Goal: Information Seeking & Learning: Check status

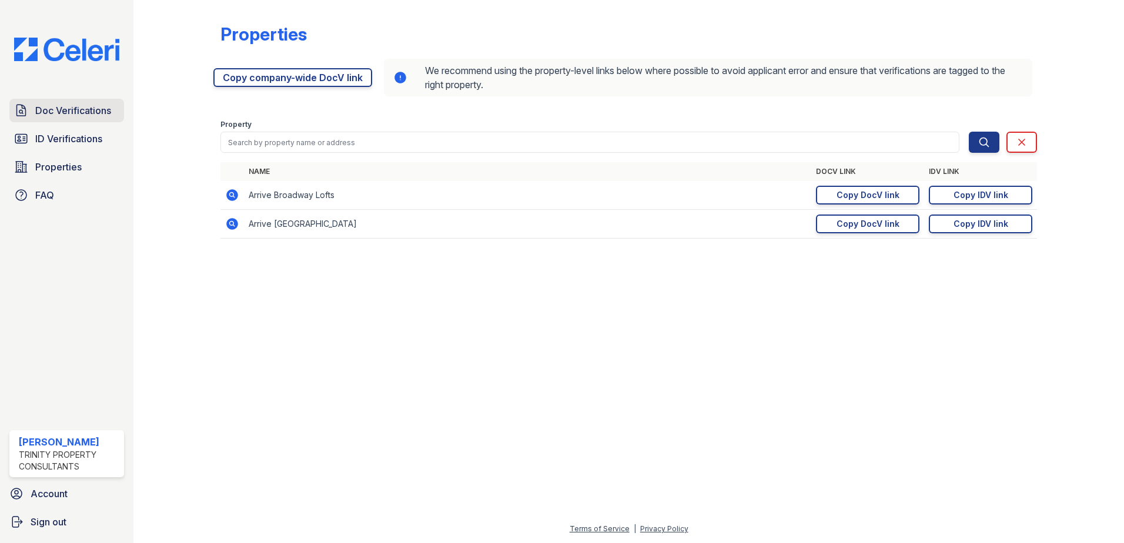
click at [78, 109] on span "Doc Verifications" at bounding box center [73, 110] width 76 height 14
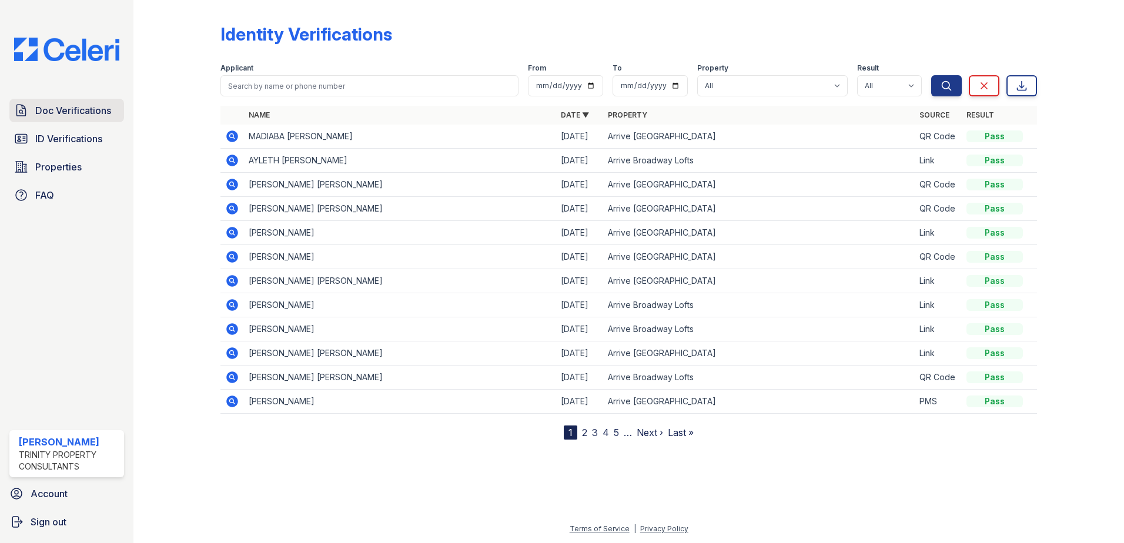
click at [89, 116] on span "Doc Verifications" at bounding box center [73, 110] width 76 height 14
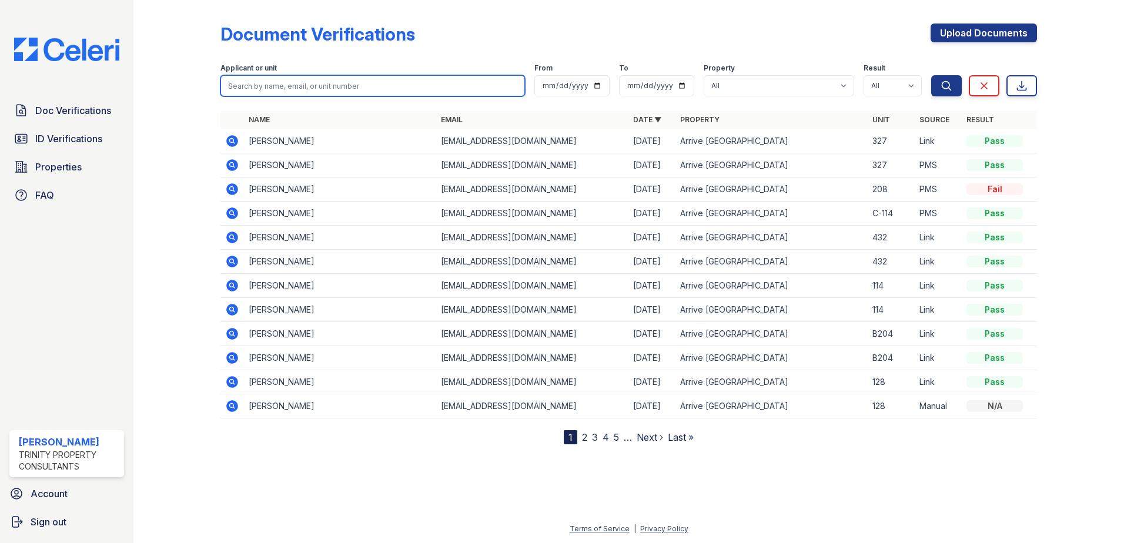
click at [318, 89] on input "search" at bounding box center [372, 85] width 305 height 21
type input "kerry smart"
click at [931, 75] on button "Search" at bounding box center [946, 85] width 31 height 21
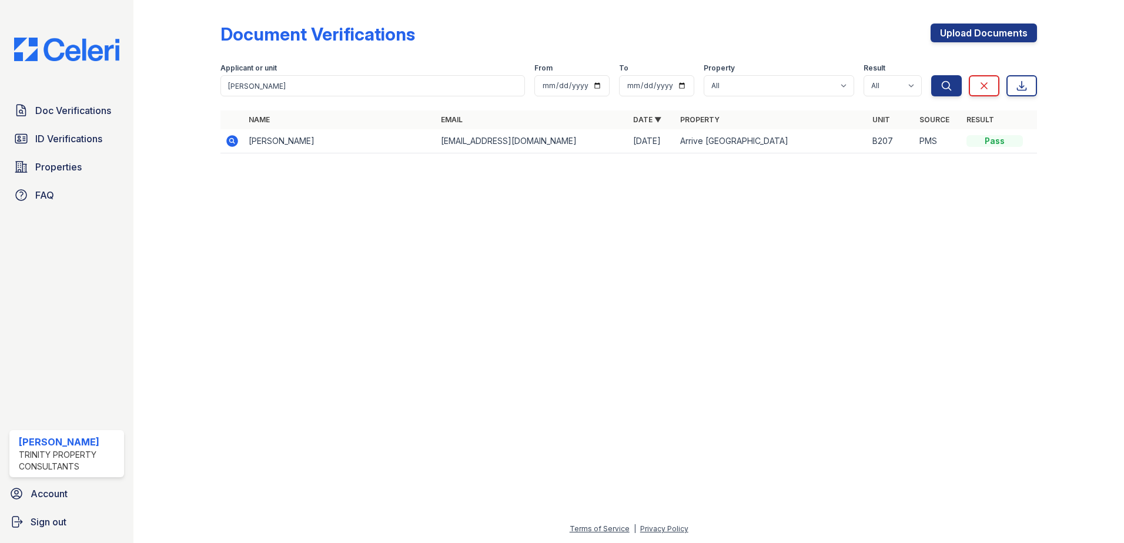
click at [235, 140] on icon at bounding box center [232, 141] width 12 height 12
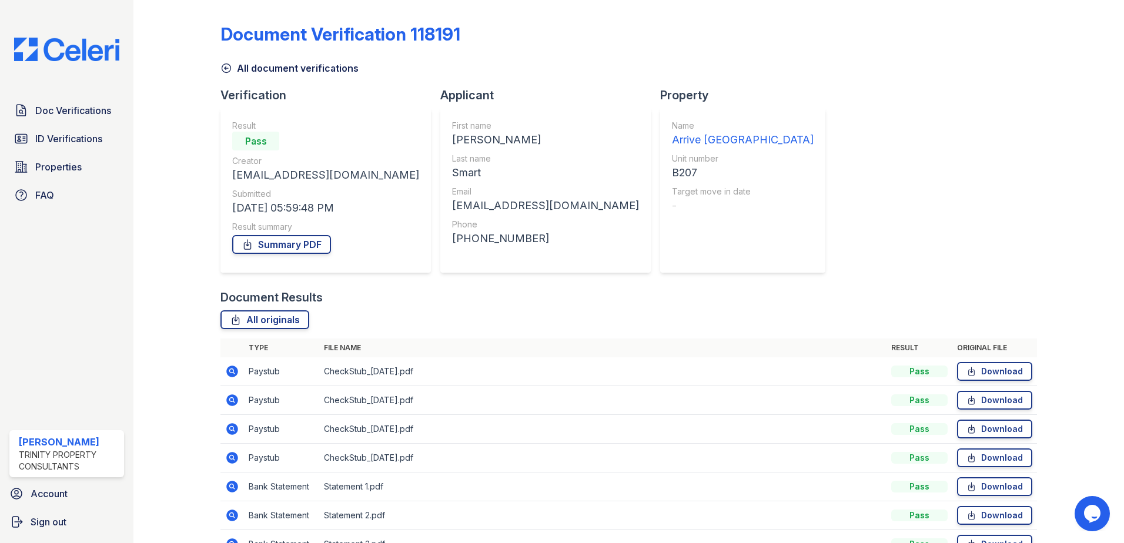
click at [898, 280] on div "Document Verification 118191 All document verifications Verification Result Pas…" at bounding box center [628, 288] width 817 height 566
click at [61, 113] on span "Doc Verifications" at bounding box center [73, 110] width 76 height 14
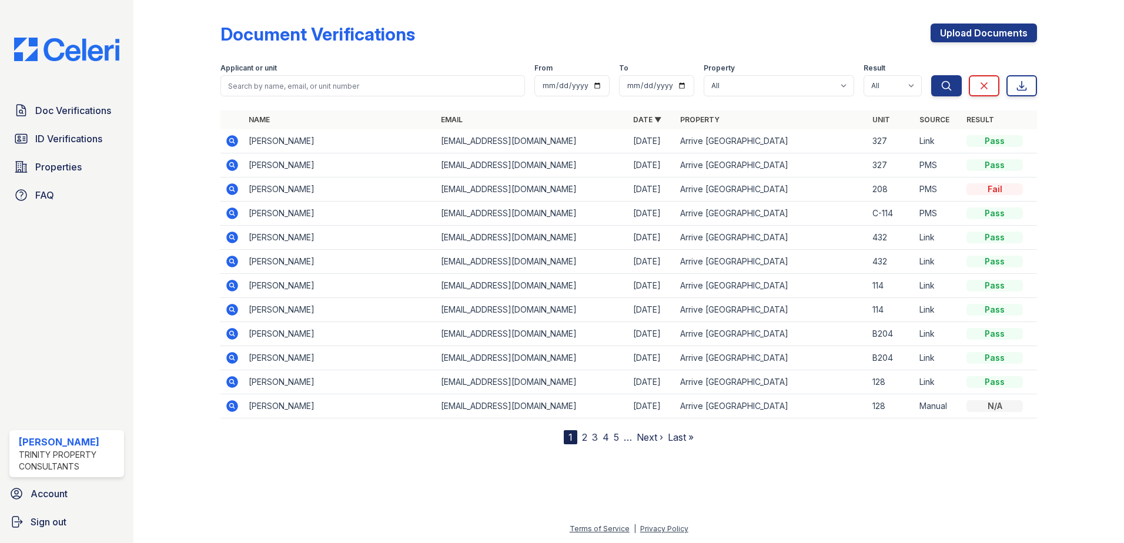
click at [229, 139] on icon at bounding box center [232, 141] width 12 height 12
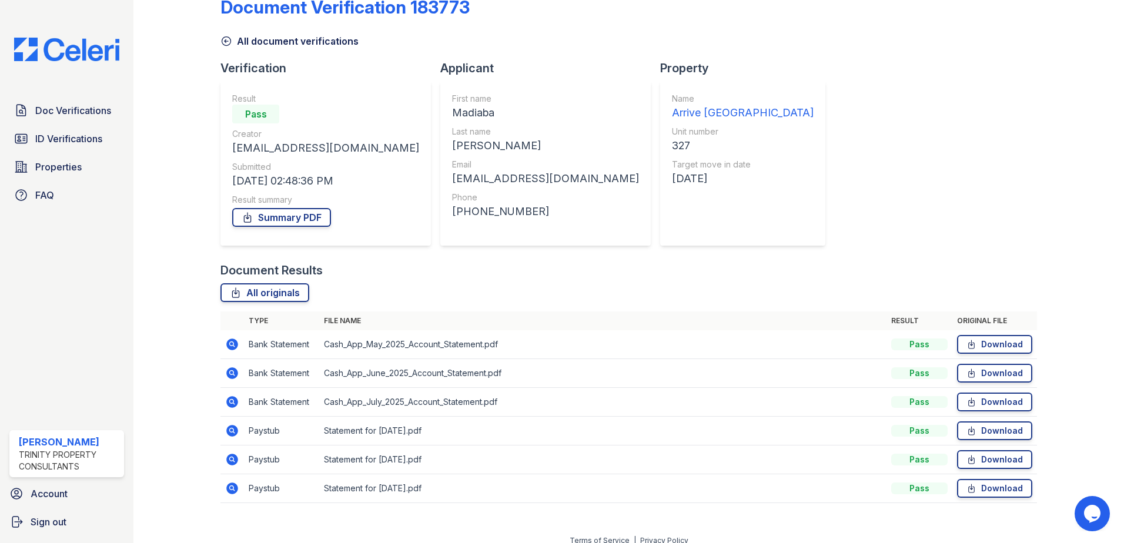
scroll to position [39, 0]
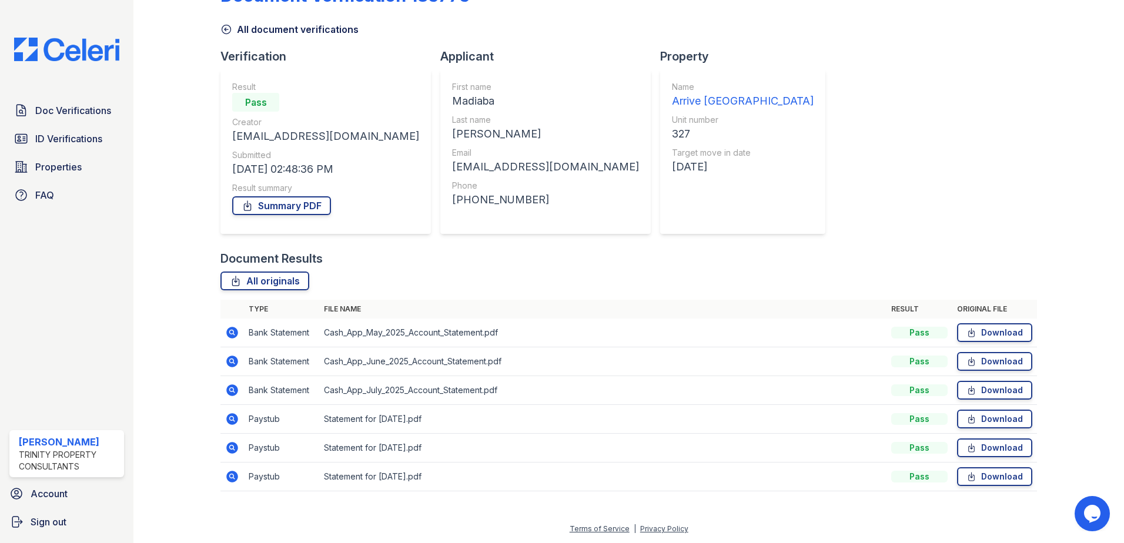
click at [226, 418] on icon at bounding box center [232, 419] width 12 height 12
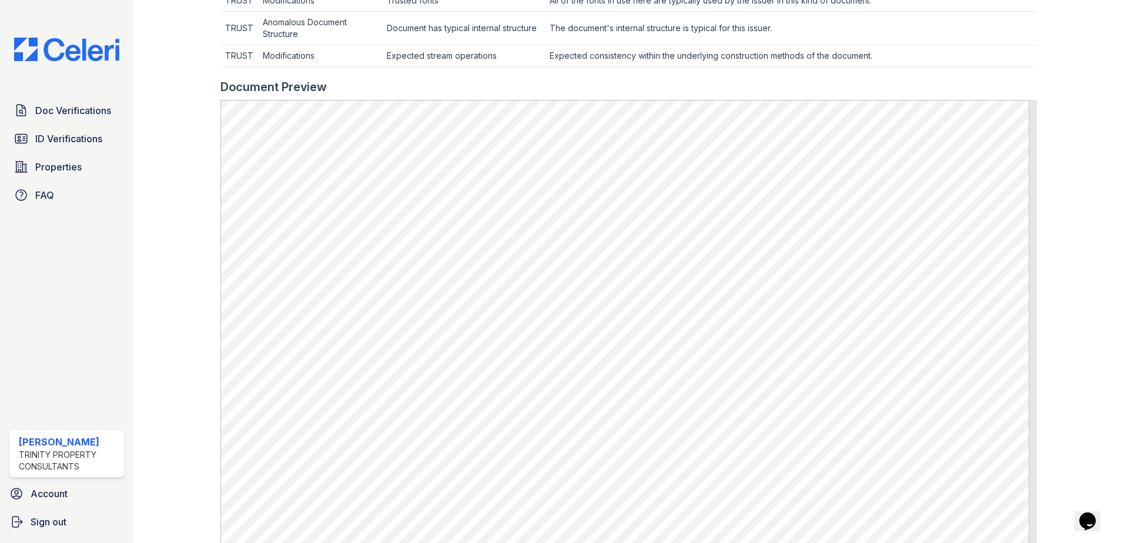
scroll to position [470, 0]
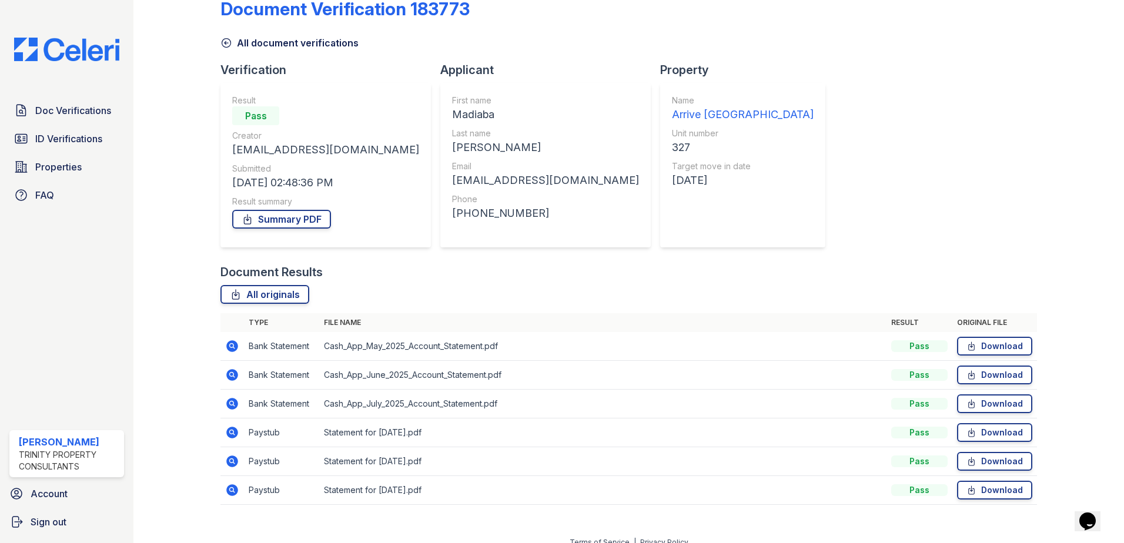
scroll to position [39, 0]
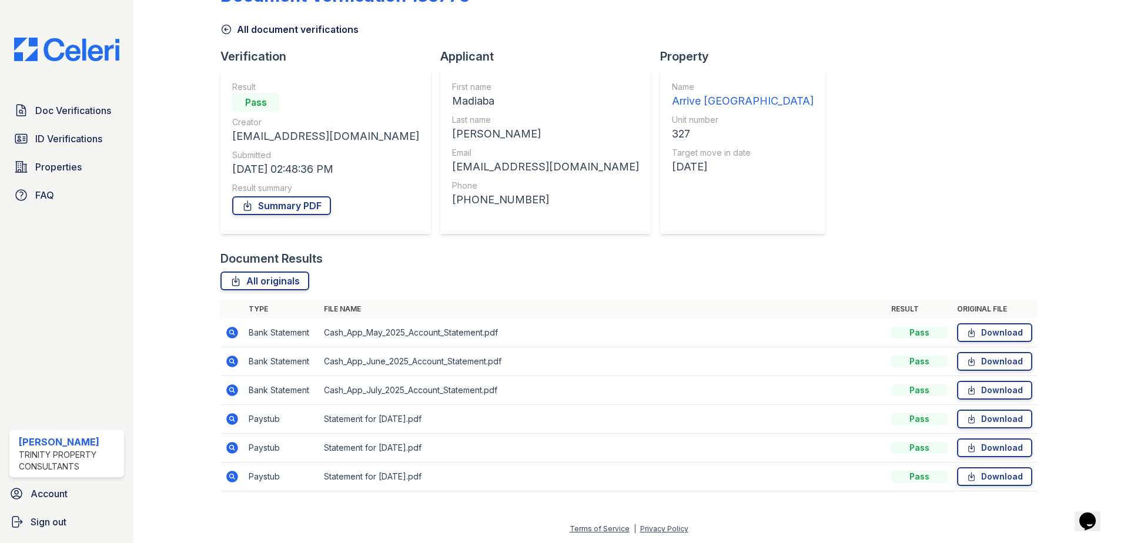
click at [232, 447] on icon at bounding box center [231, 447] width 3 height 3
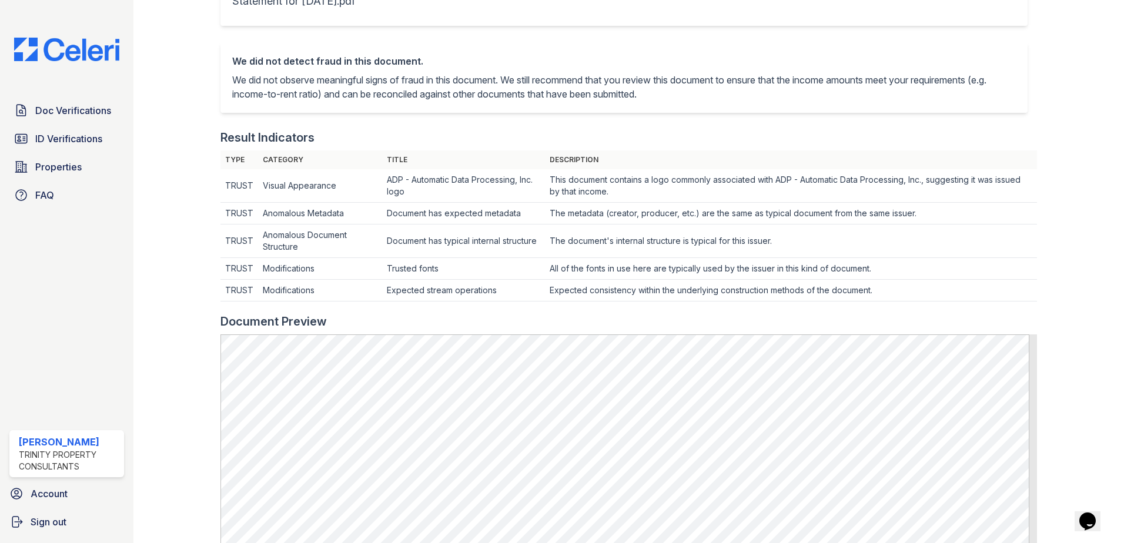
scroll to position [294, 0]
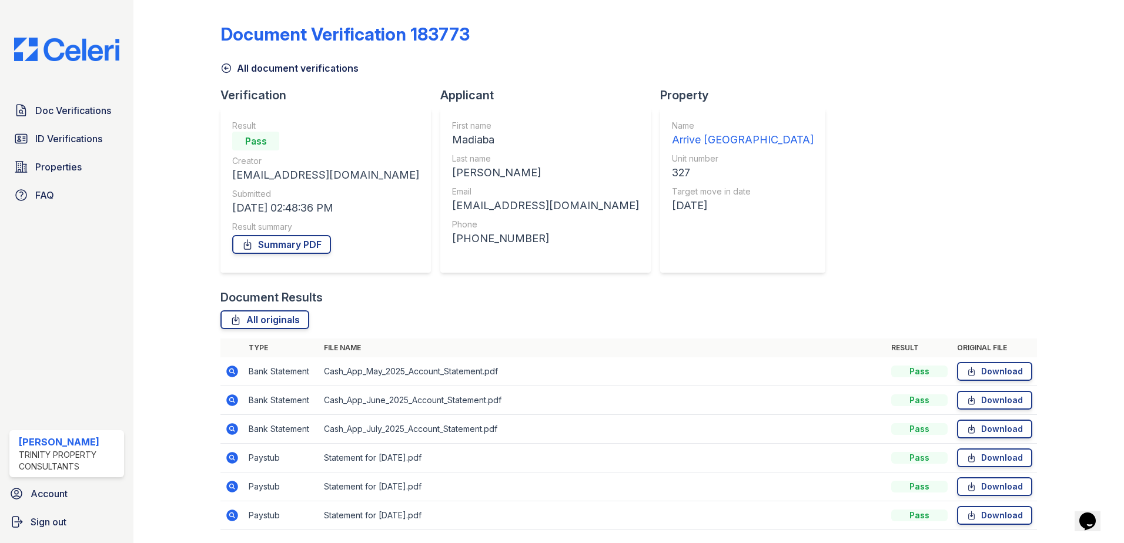
scroll to position [39, 0]
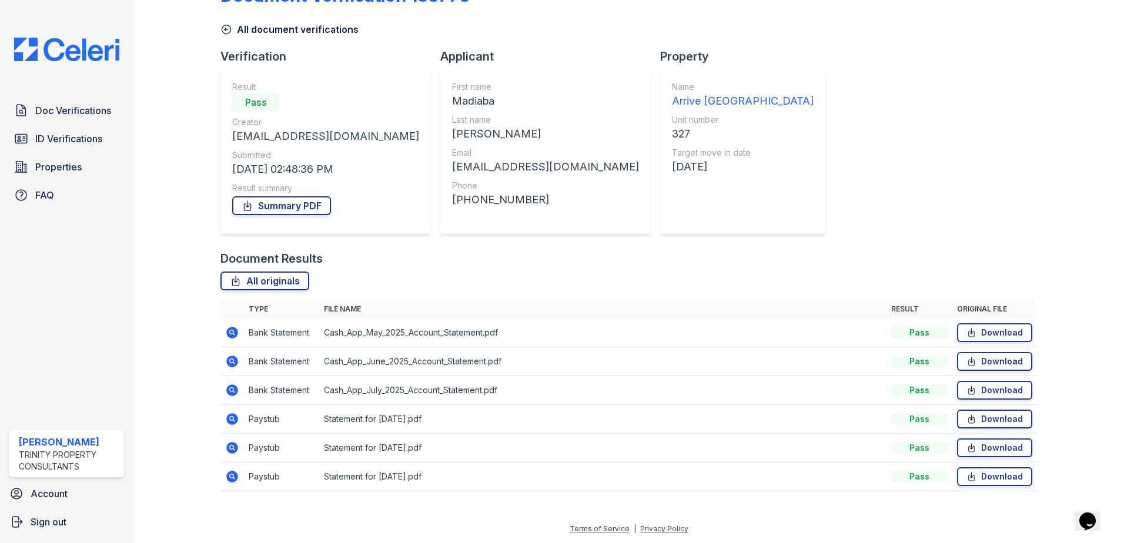
click at [228, 477] on icon at bounding box center [232, 477] width 12 height 12
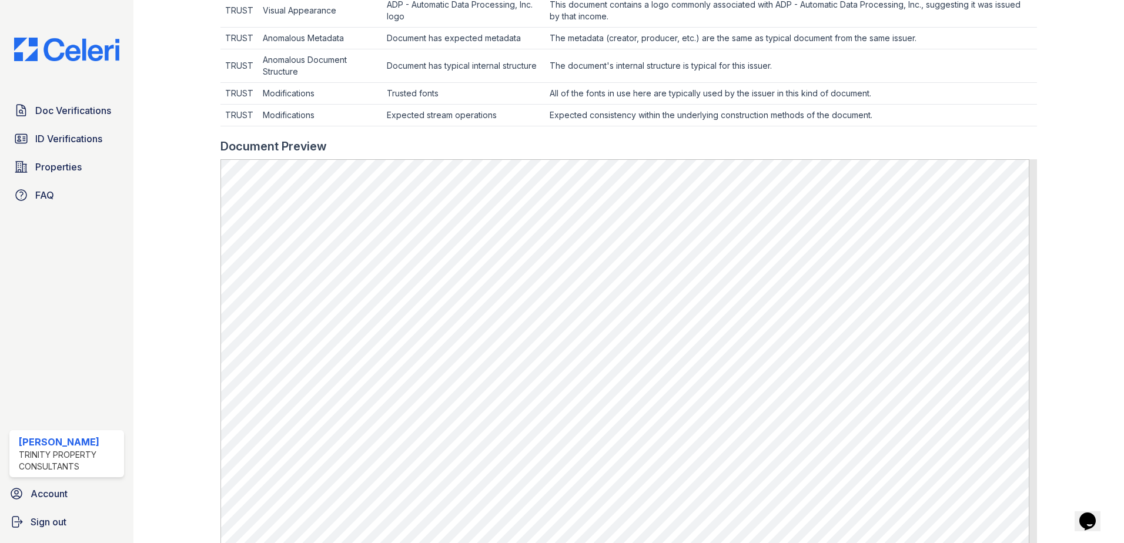
scroll to position [411, 0]
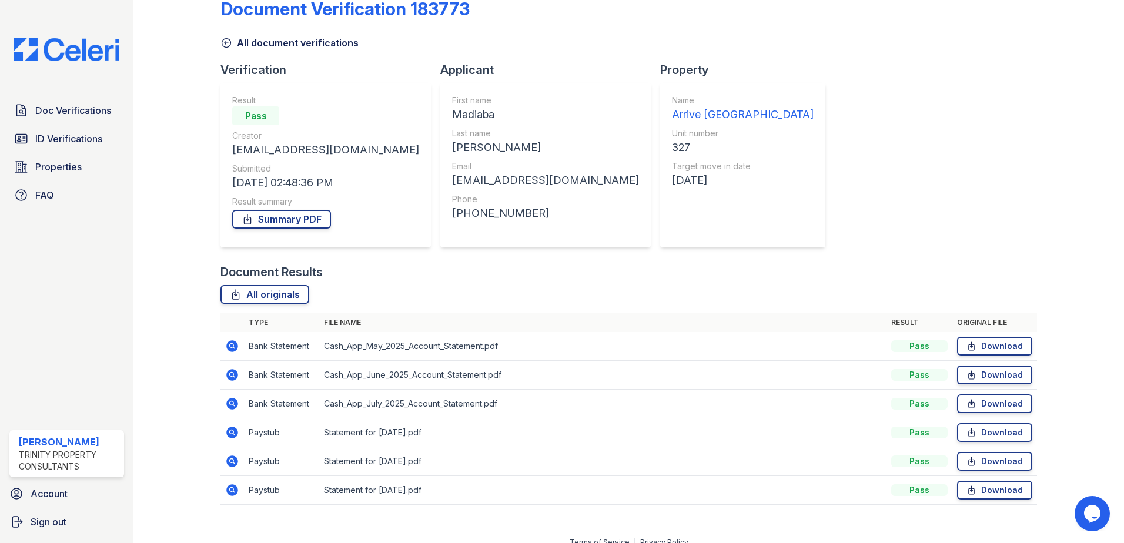
scroll to position [39, 0]
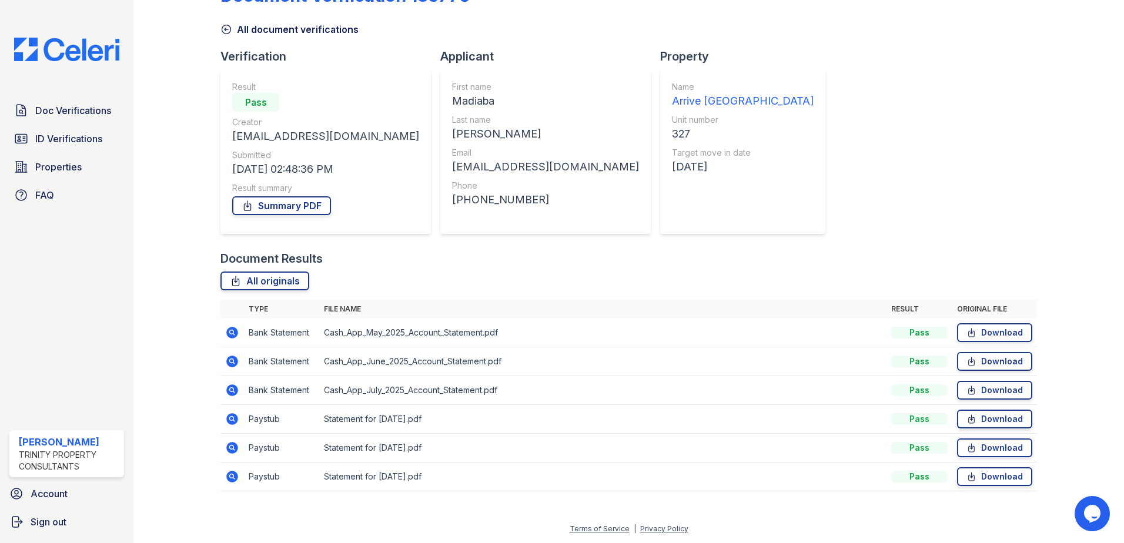
click at [227, 329] on icon at bounding box center [232, 333] width 14 height 14
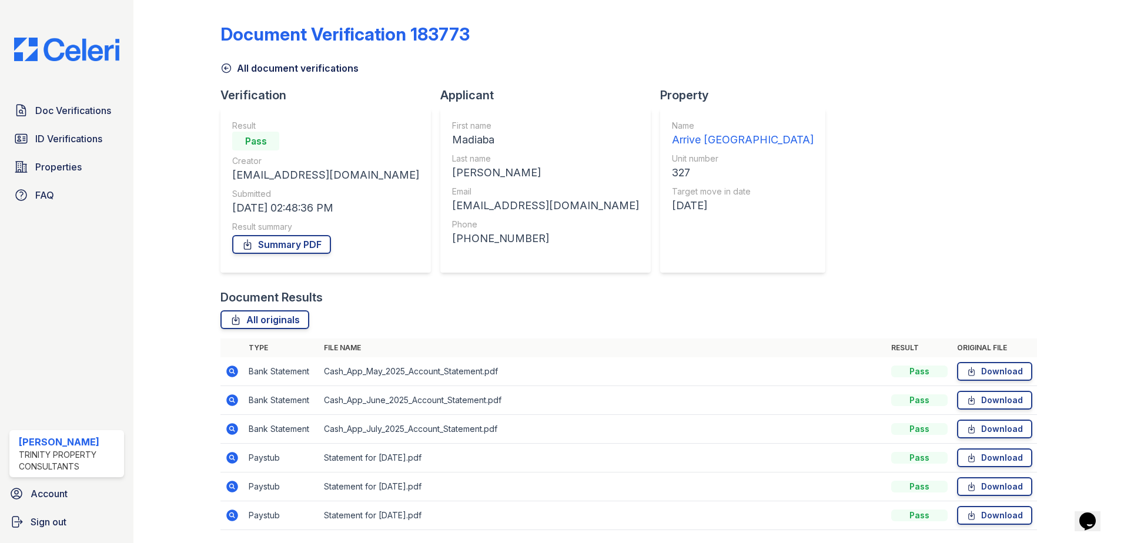
click at [230, 429] on icon at bounding box center [231, 428] width 3 height 3
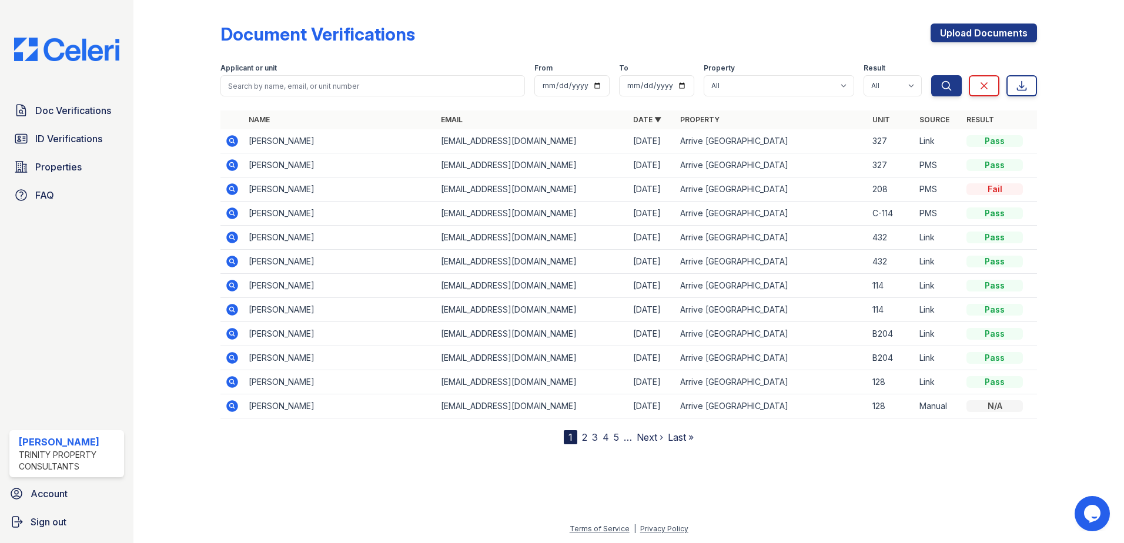
click at [233, 163] on icon at bounding box center [232, 165] width 14 height 14
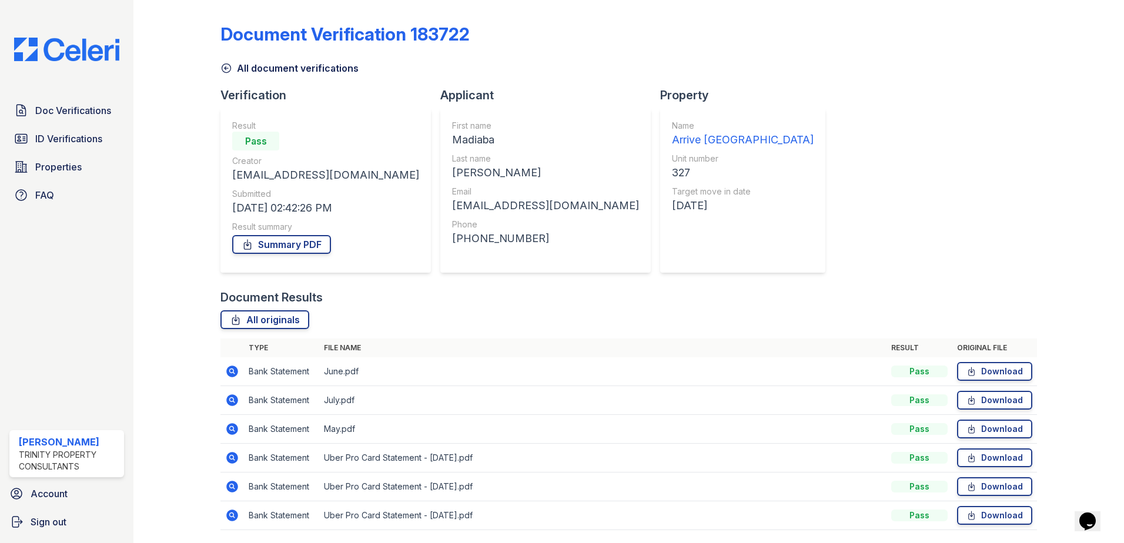
click at [232, 460] on icon at bounding box center [232, 458] width 12 height 12
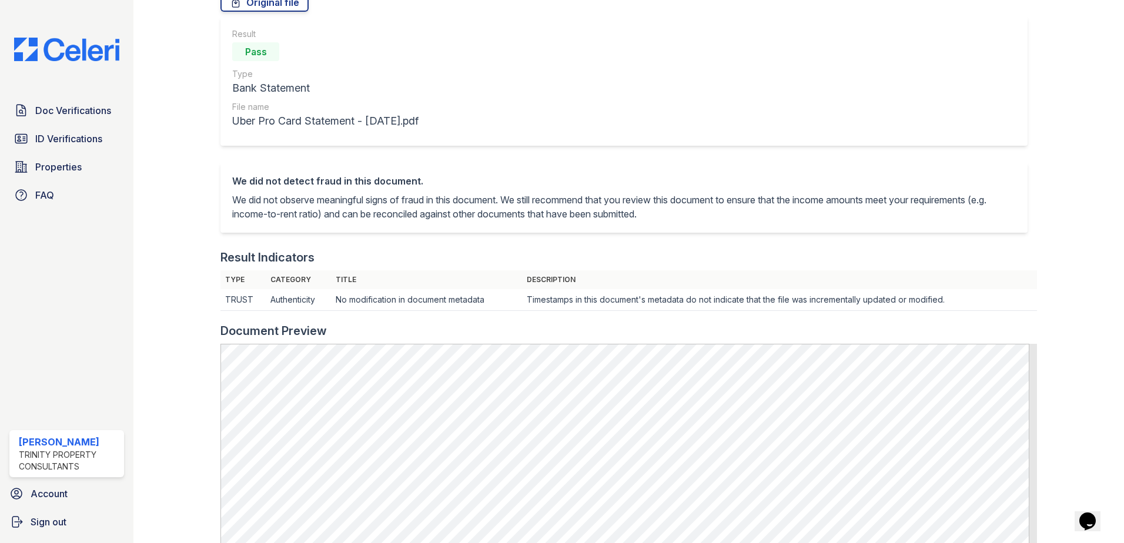
scroll to position [118, 0]
click at [84, 112] on span "Doc Verifications" at bounding box center [73, 110] width 76 height 14
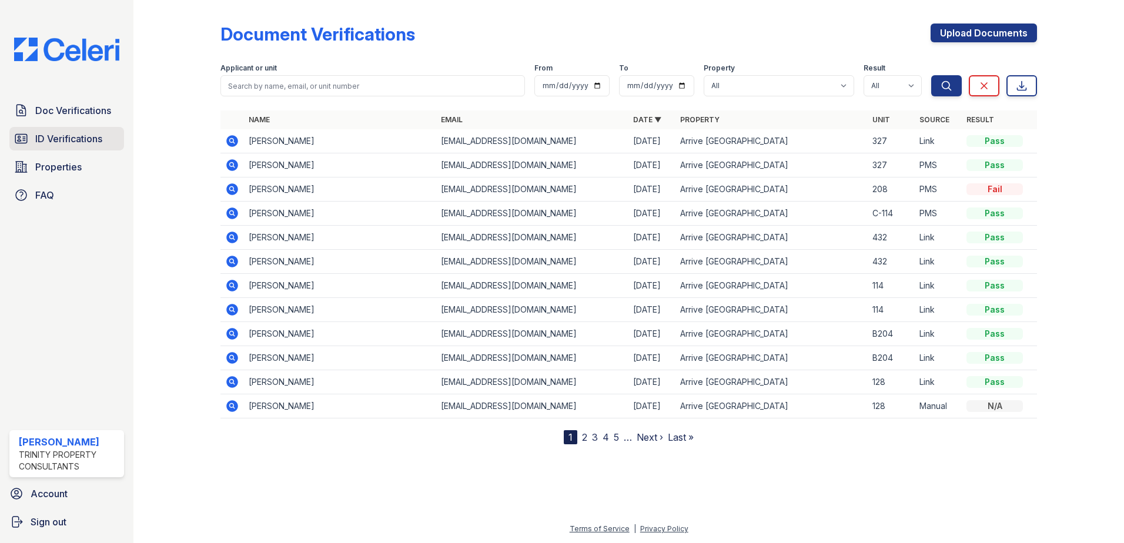
click at [68, 143] on span "ID Verifications" at bounding box center [68, 139] width 67 height 14
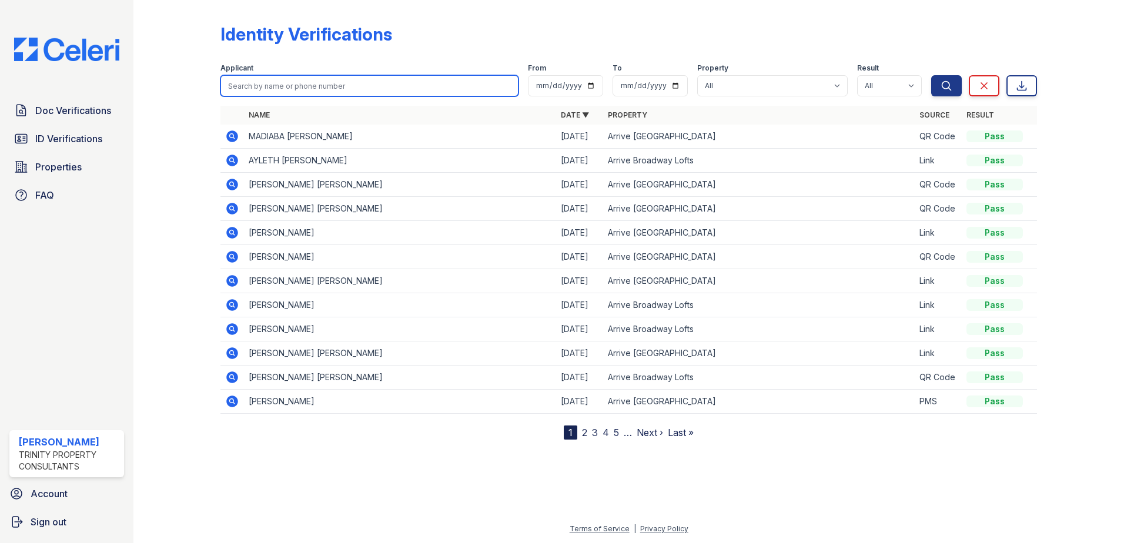
click at [295, 89] on input "search" at bounding box center [369, 85] width 298 height 21
type input "sofia"
click at [931, 75] on button "Search" at bounding box center [946, 85] width 31 height 21
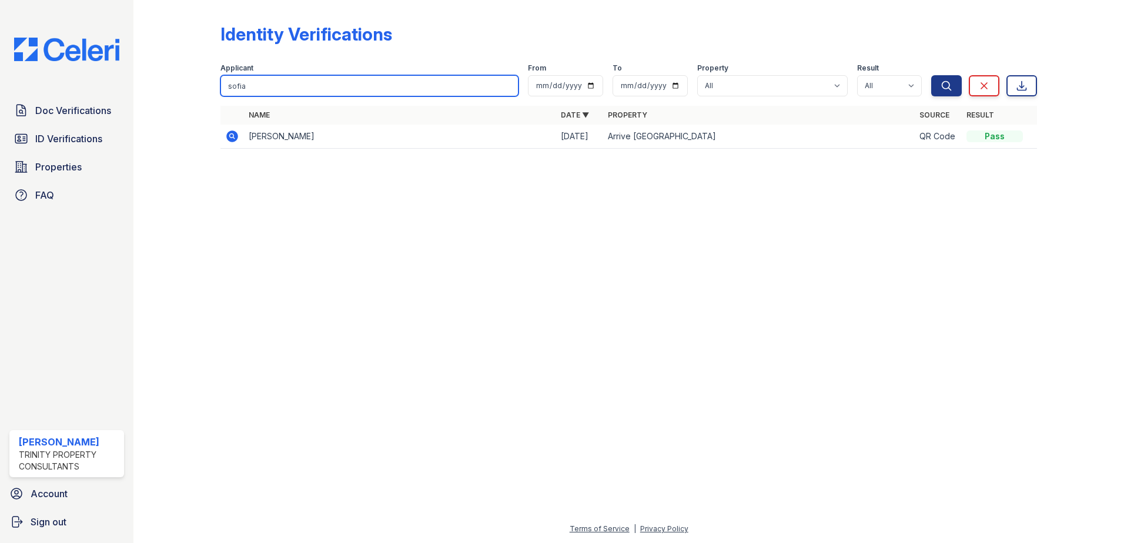
drag, startPoint x: 248, startPoint y: 87, endPoint x: 225, endPoint y: 86, distance: 23.5
click at [225, 86] on input "sofia" at bounding box center [369, 85] width 298 height 21
type input "sophia"
click at [931, 75] on button "Search" at bounding box center [946, 85] width 31 height 21
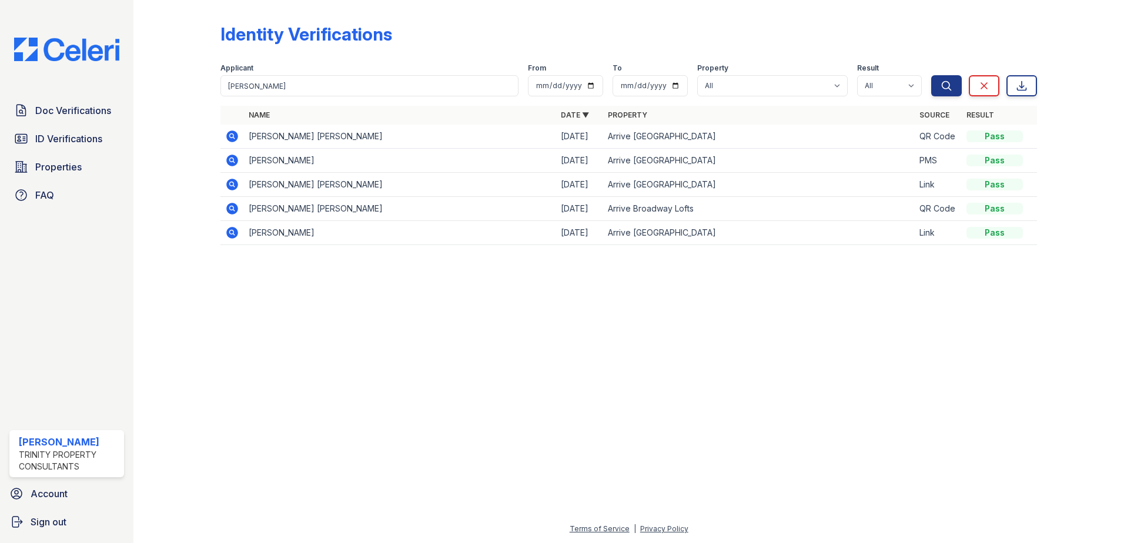
click at [230, 188] on icon at bounding box center [232, 185] width 12 height 12
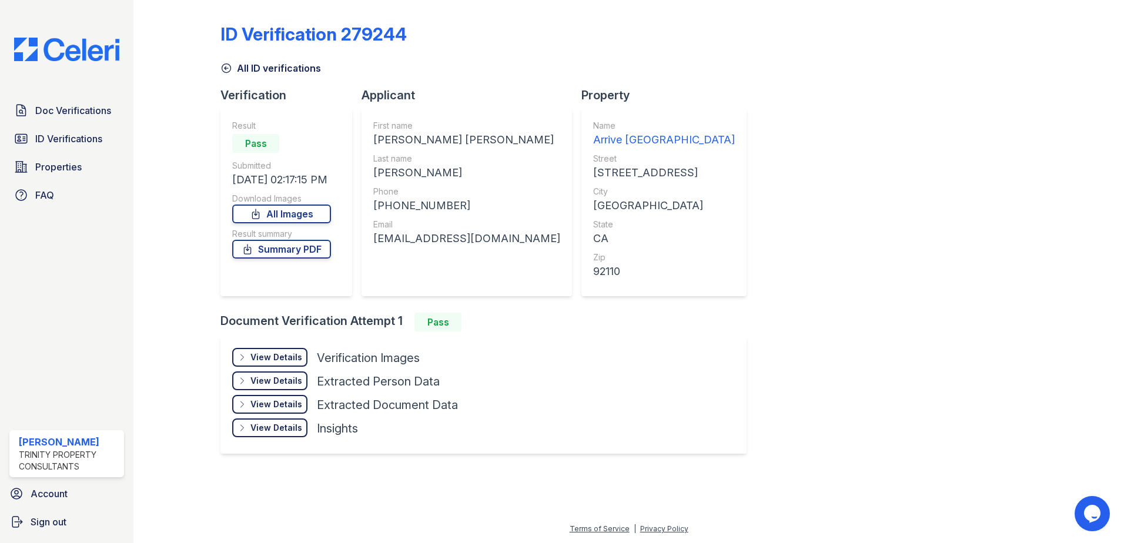
click at [296, 357] on div "View Details" at bounding box center [276, 358] width 52 height 12
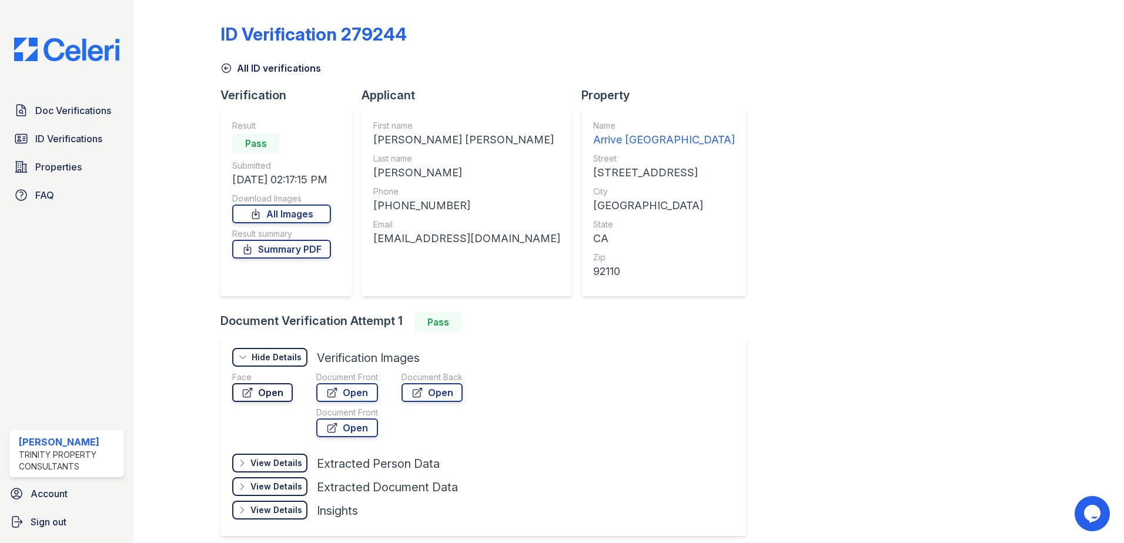
click at [280, 395] on link "Open" at bounding box center [262, 392] width 61 height 19
